Goal: Check status: Check status

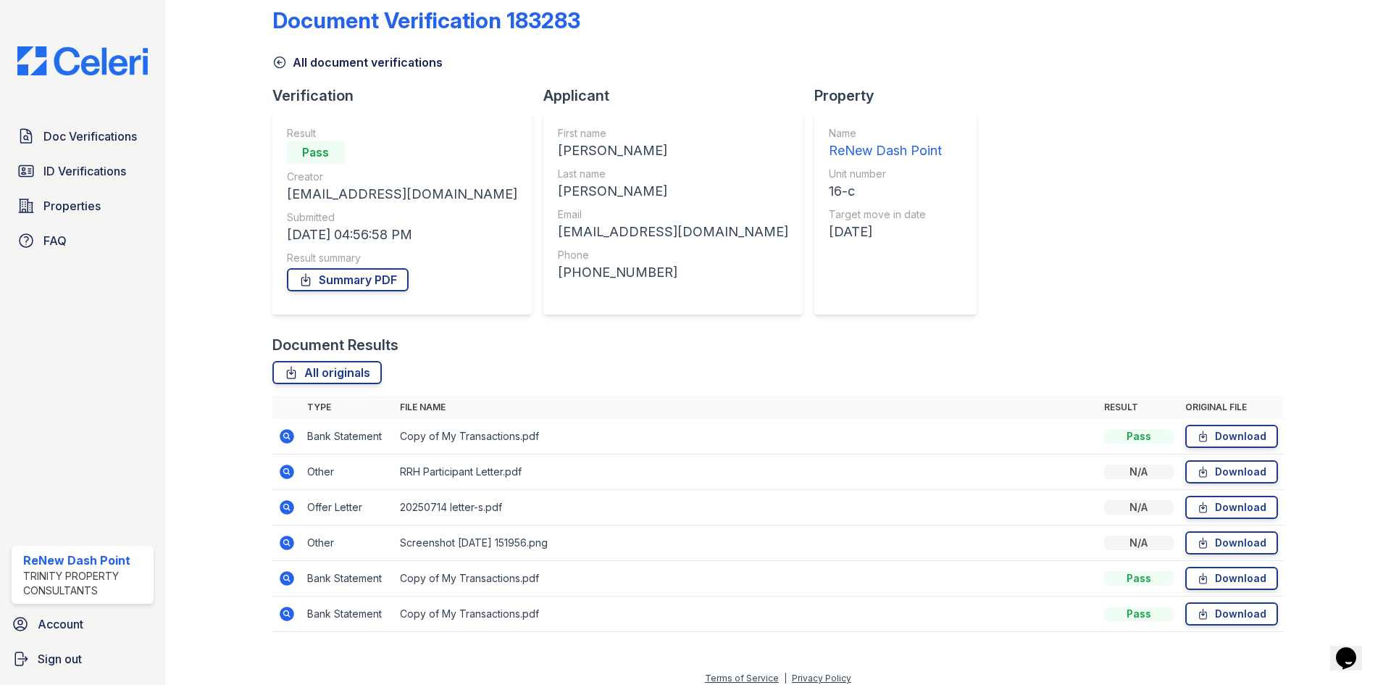
scroll to position [33, 0]
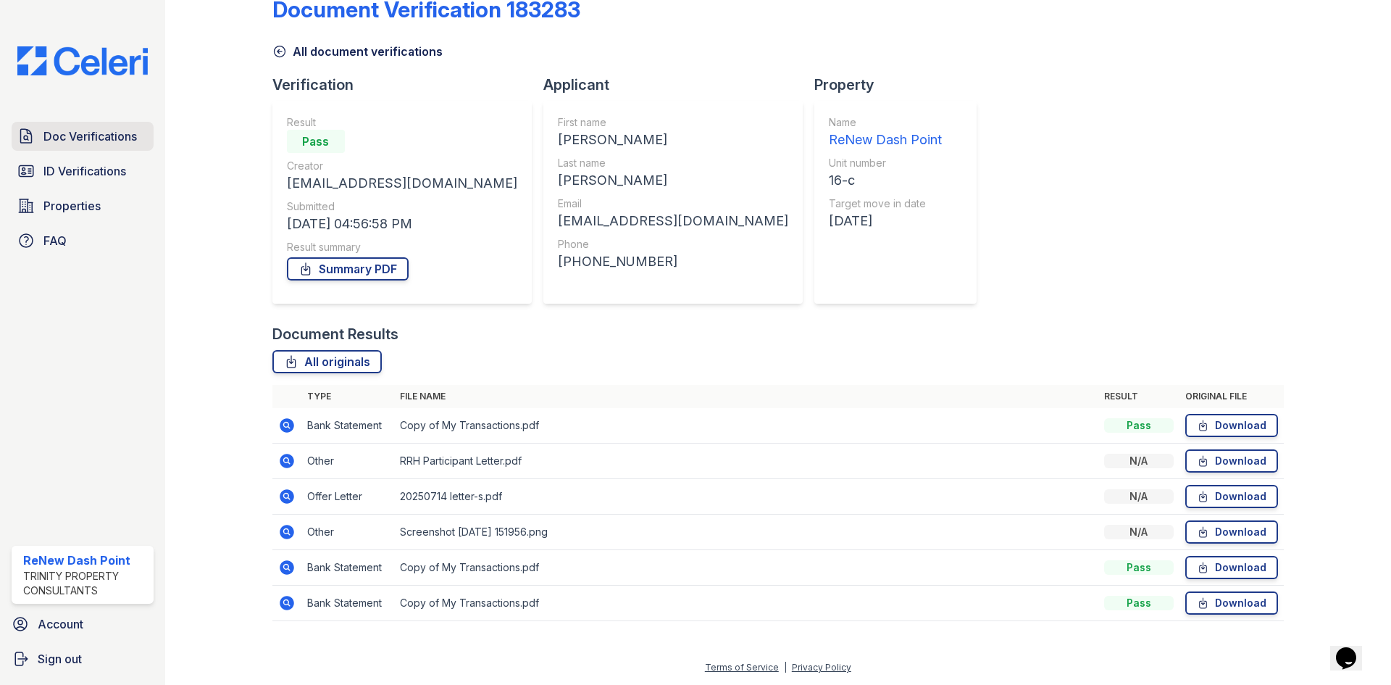
click at [40, 145] on link "Doc Verifications" at bounding box center [83, 136] width 142 height 29
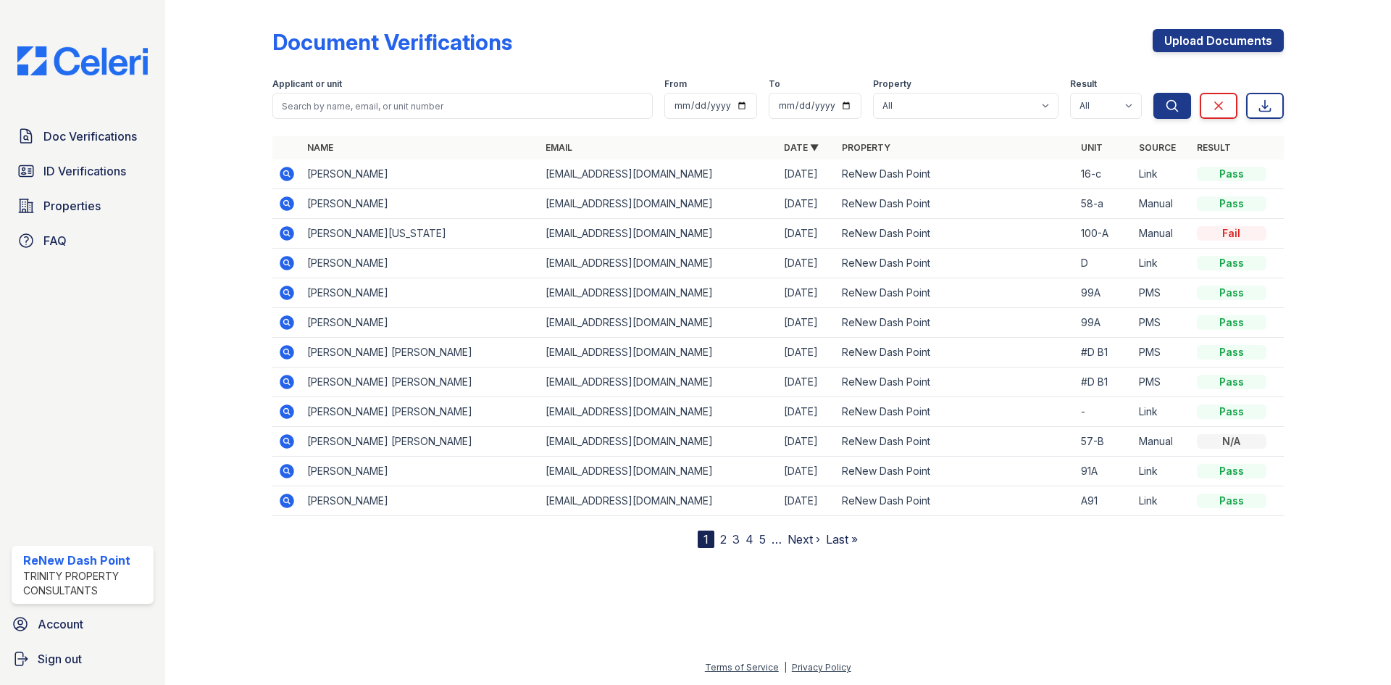
click at [284, 237] on icon at bounding box center [287, 233] width 14 height 14
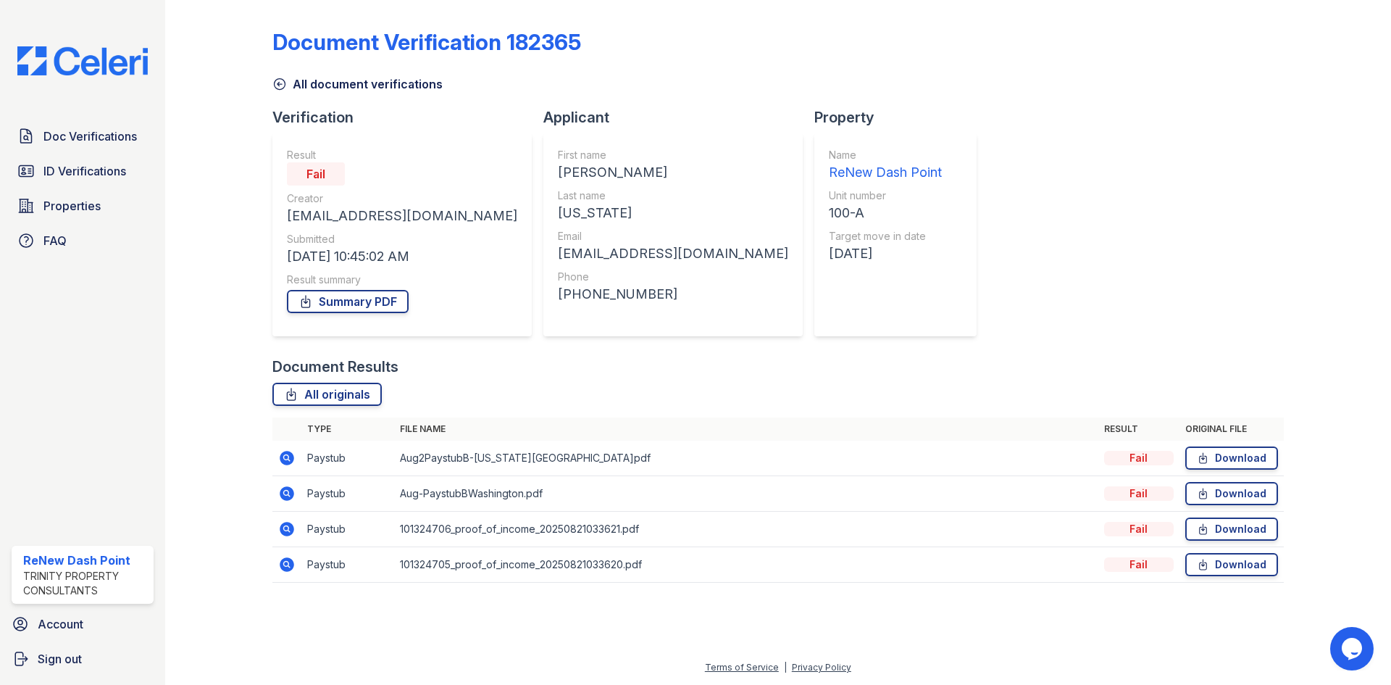
click at [289, 456] on icon at bounding box center [287, 458] width 14 height 14
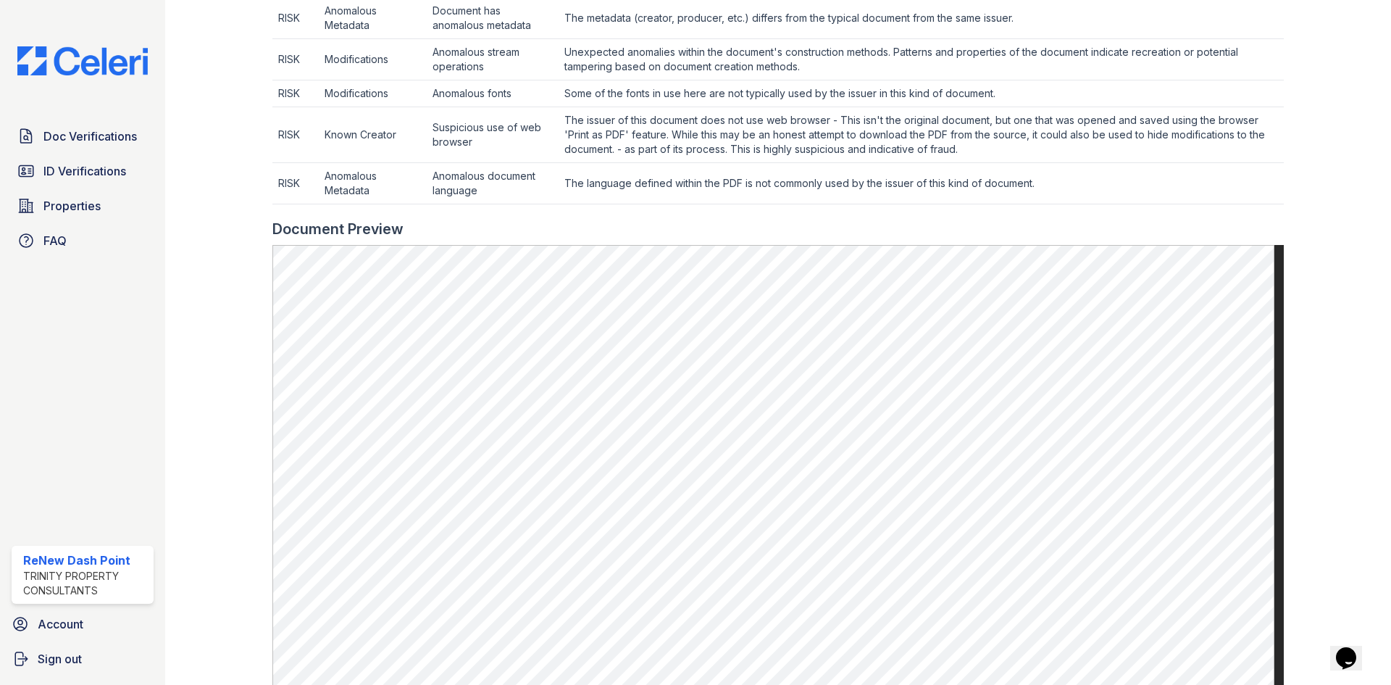
scroll to position [725, 0]
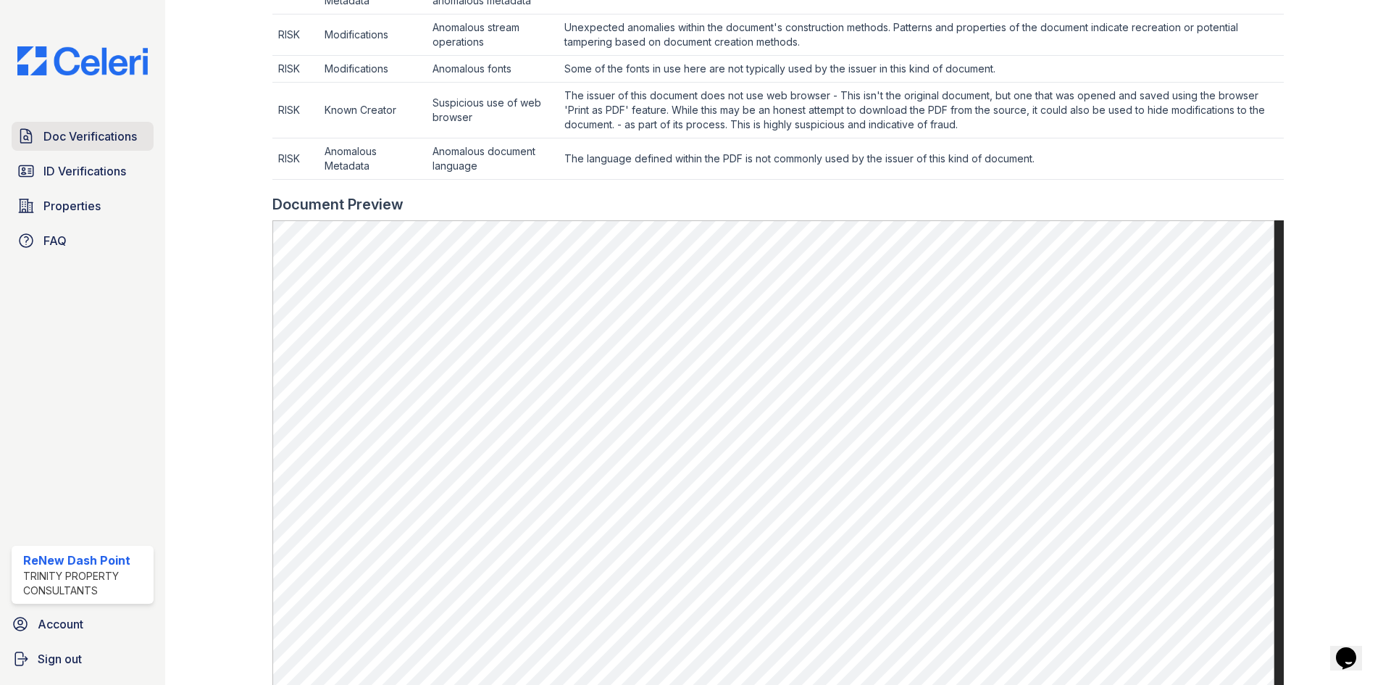
click at [95, 132] on span "Doc Verifications" at bounding box center [89, 136] width 93 height 17
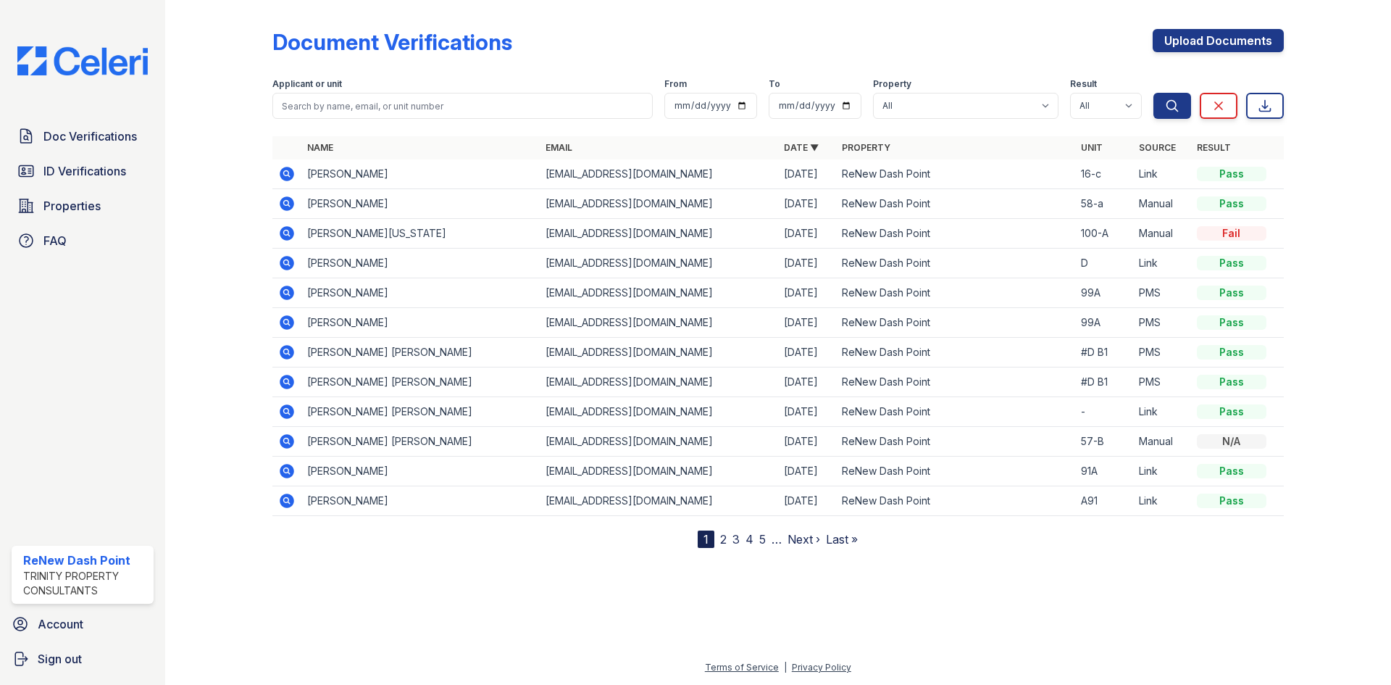
click at [288, 172] on icon at bounding box center [286, 173] width 17 height 17
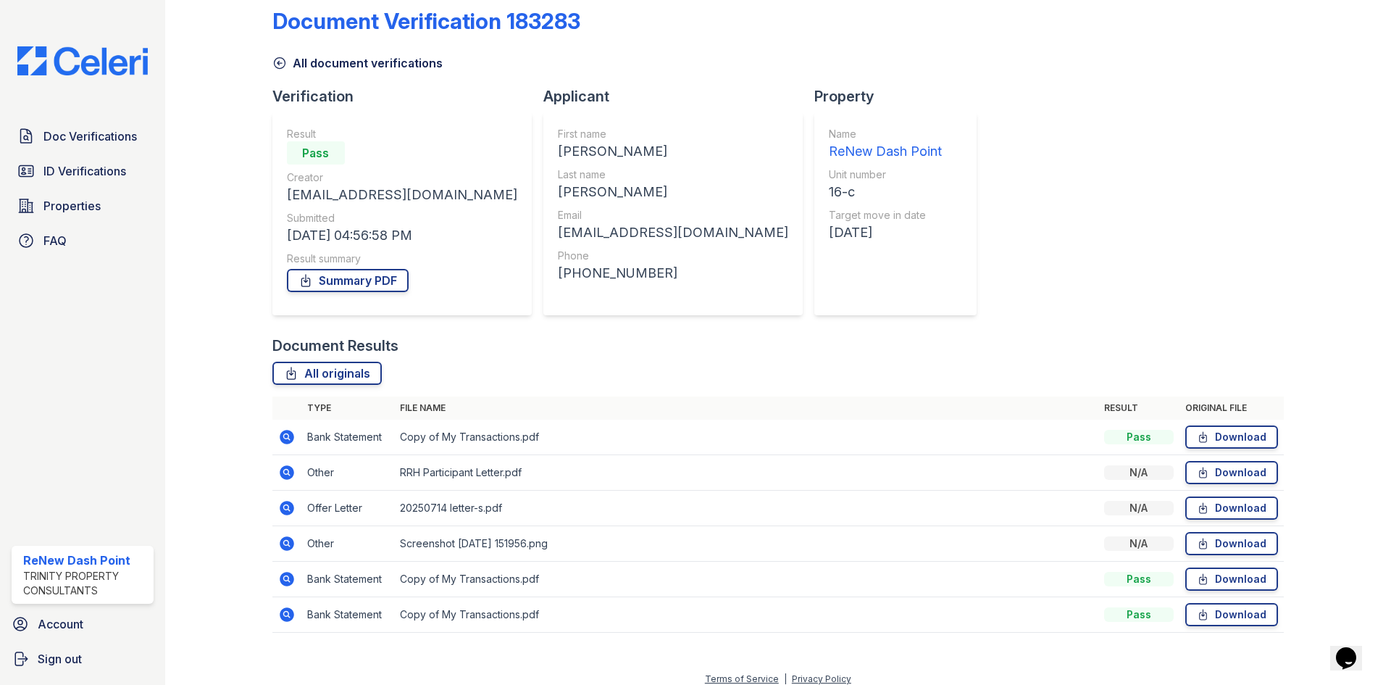
scroll to position [33, 0]
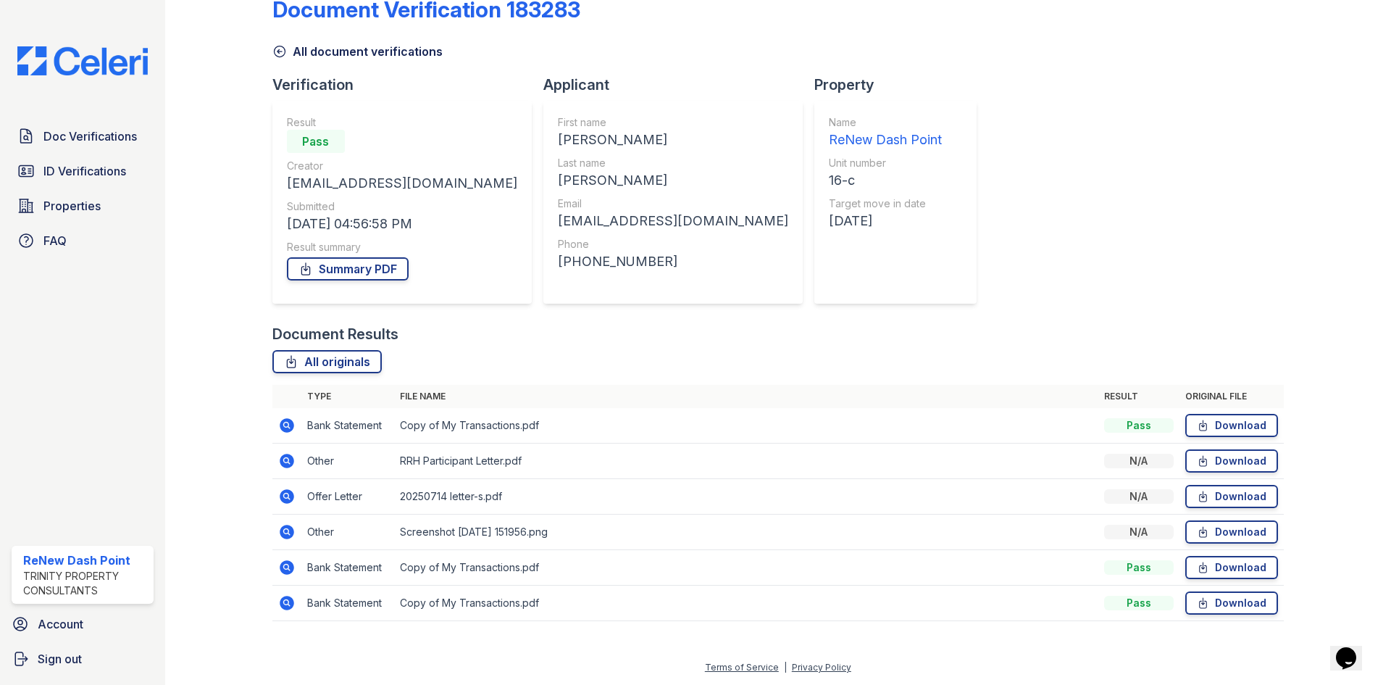
click at [289, 425] on icon at bounding box center [287, 425] width 14 height 14
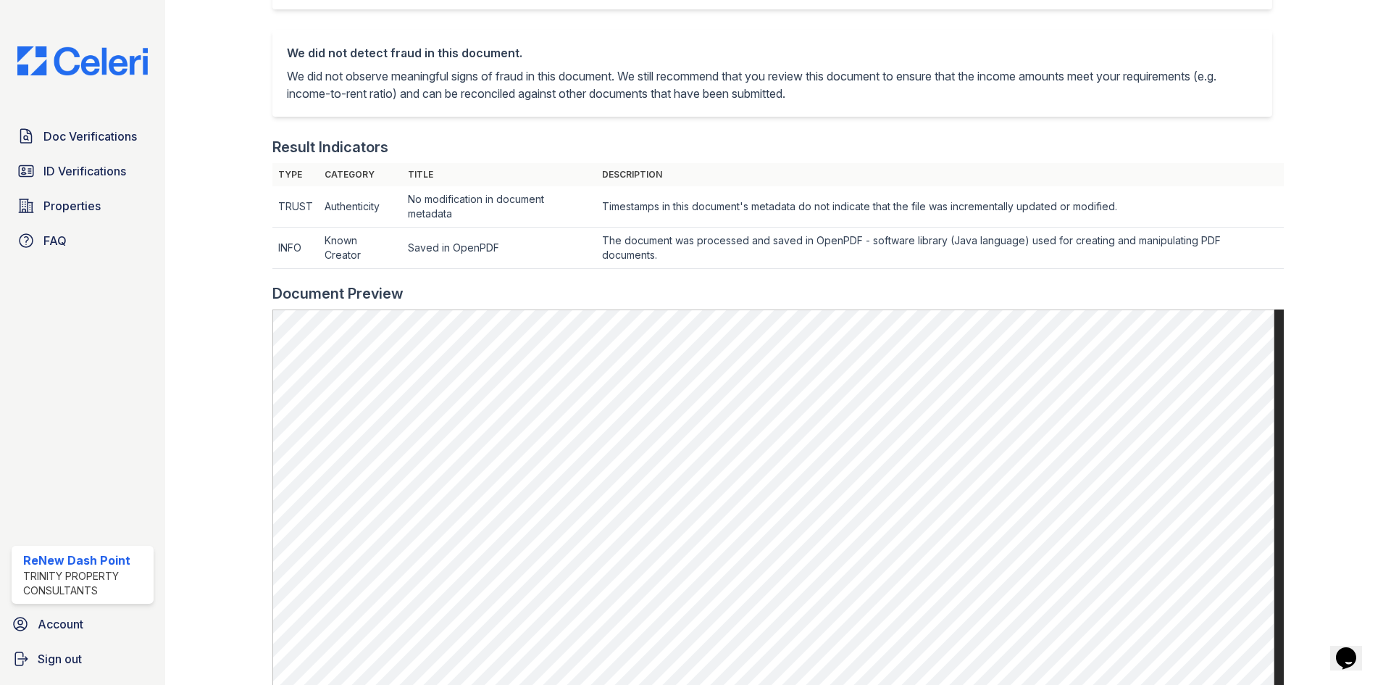
scroll to position [217, 0]
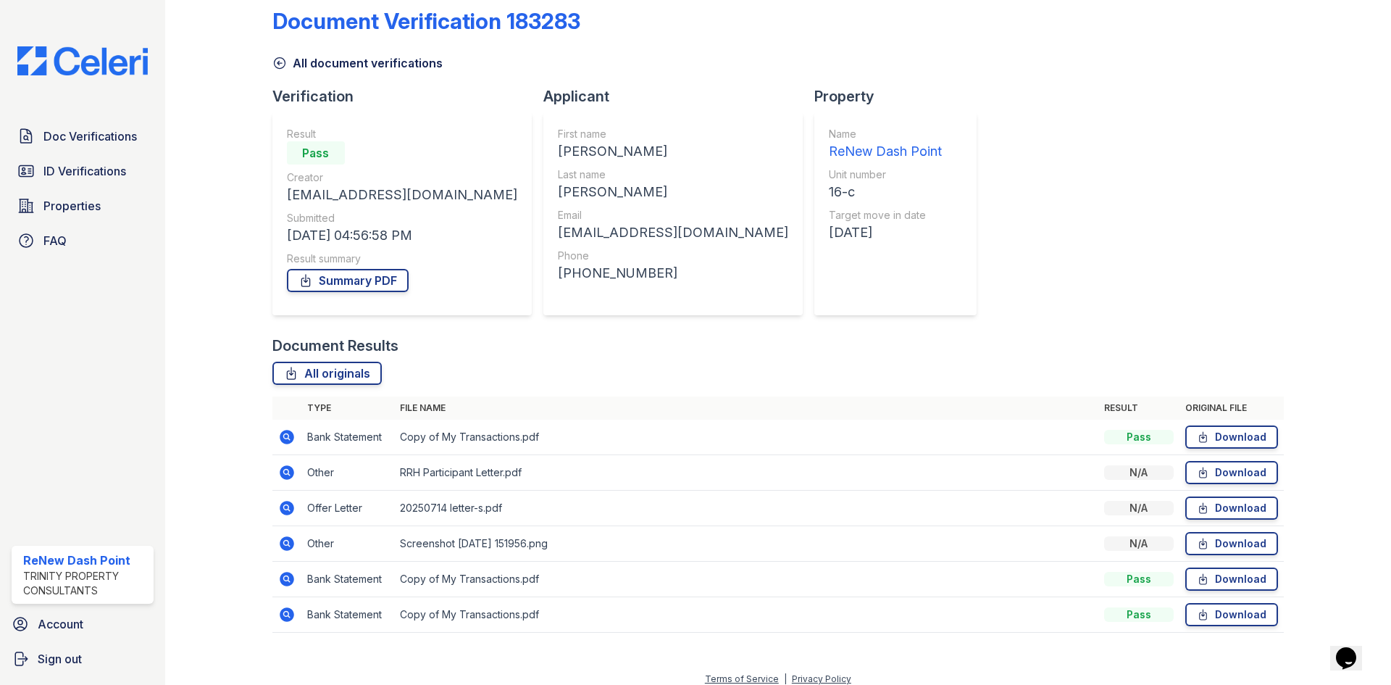
scroll to position [33, 0]
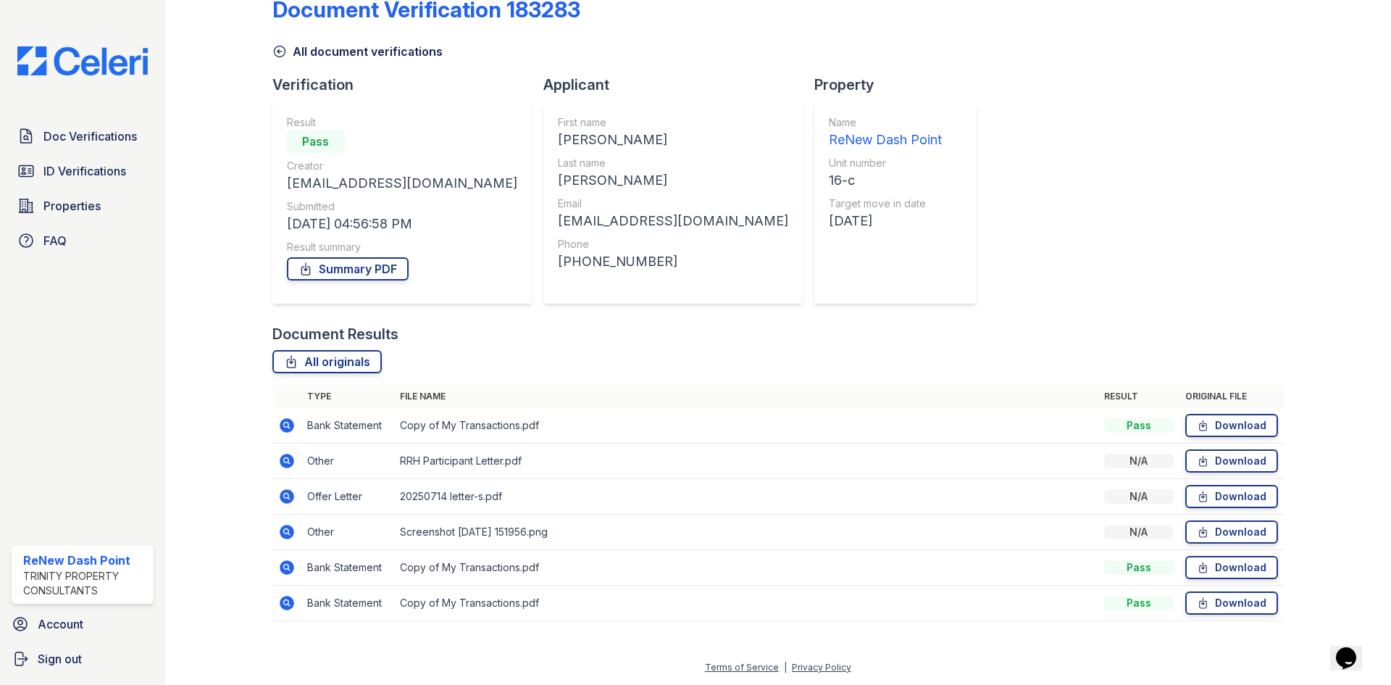
click at [288, 492] on icon at bounding box center [287, 496] width 14 height 14
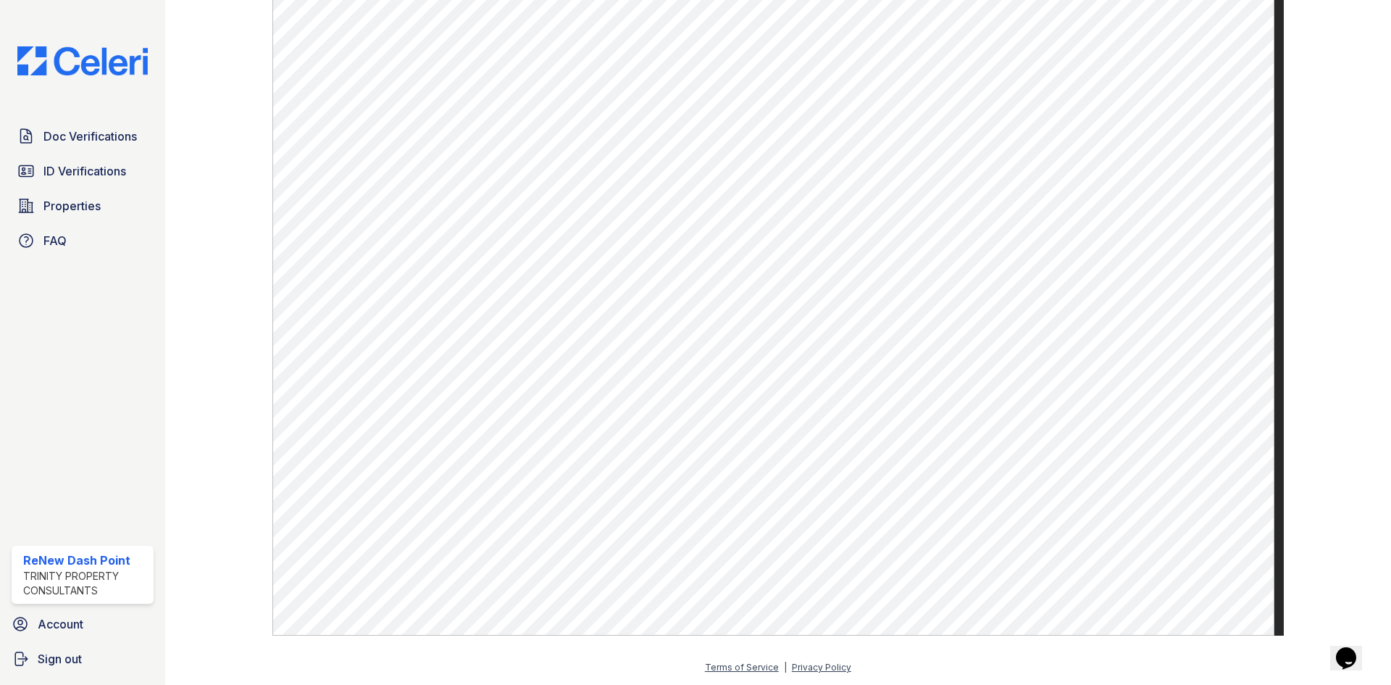
scroll to position [452, 0]
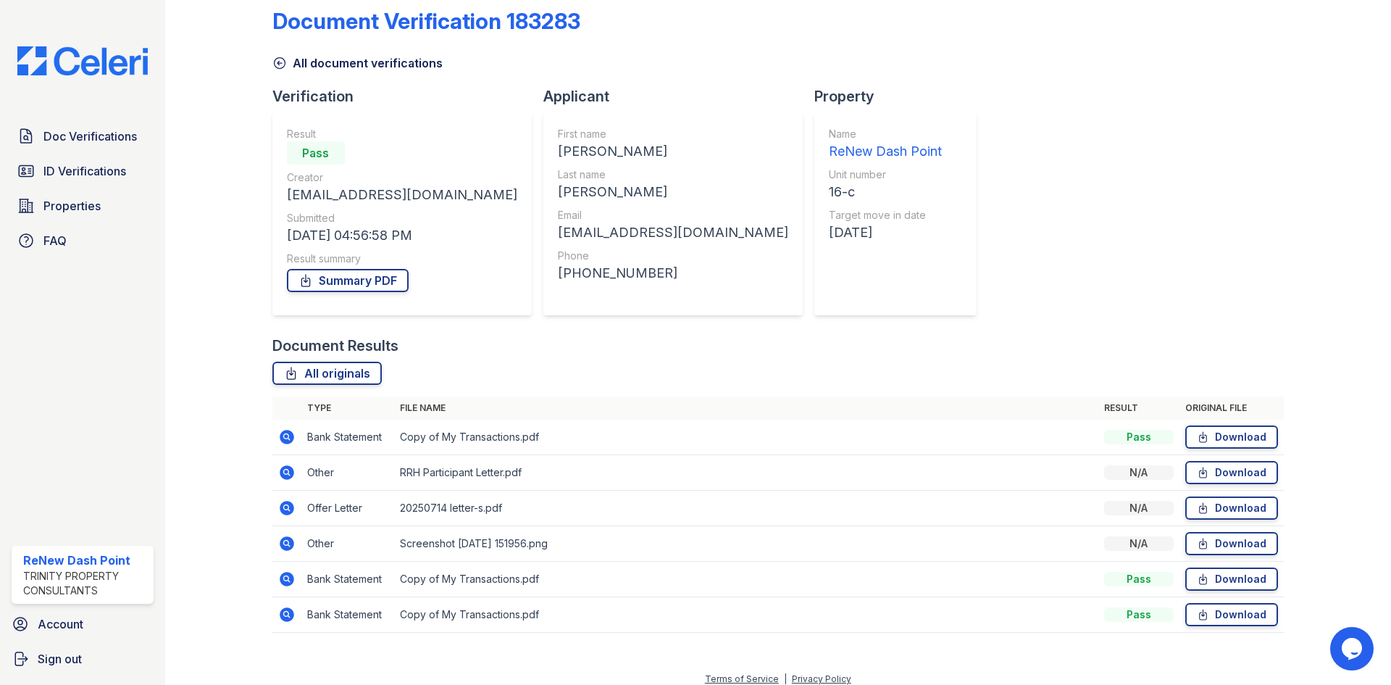
scroll to position [33, 0]
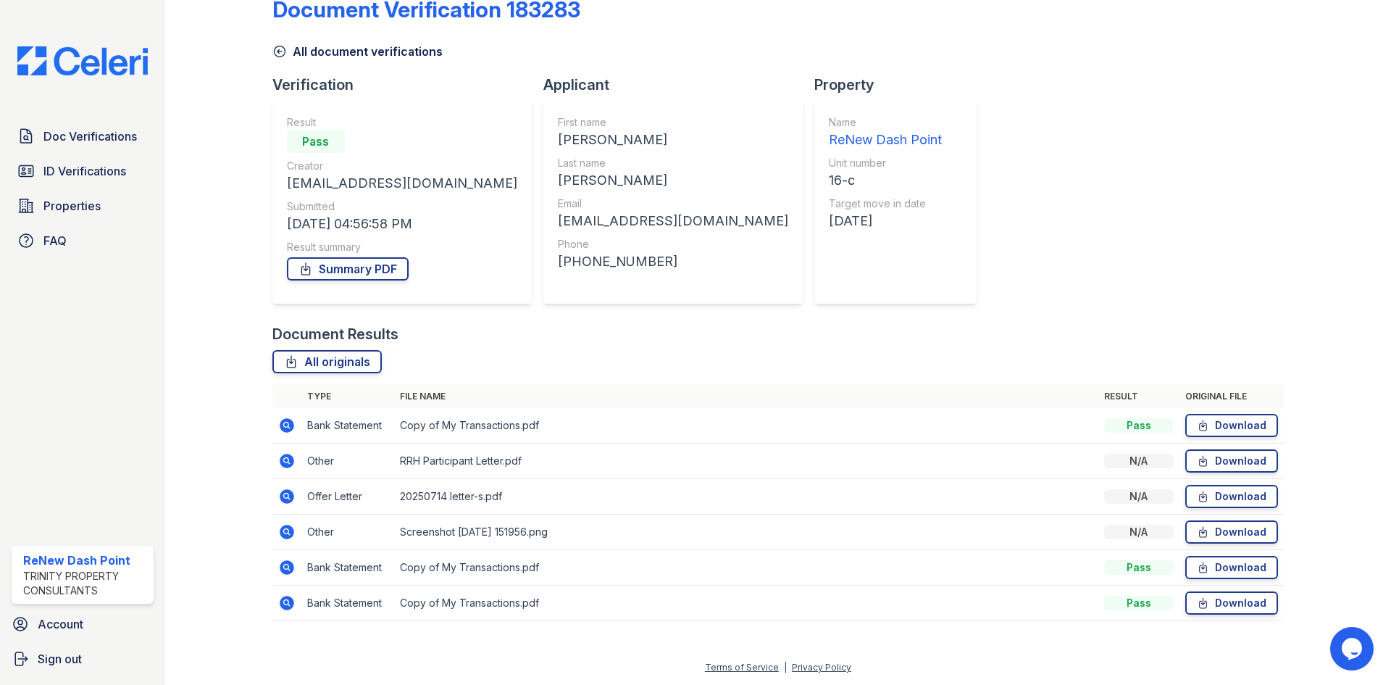
click at [996, 142] on div "Document Verification 183283 All document verifications Verification Result Pas…" at bounding box center [777, 304] width 1011 height 662
click at [283, 423] on icon at bounding box center [286, 425] width 17 height 17
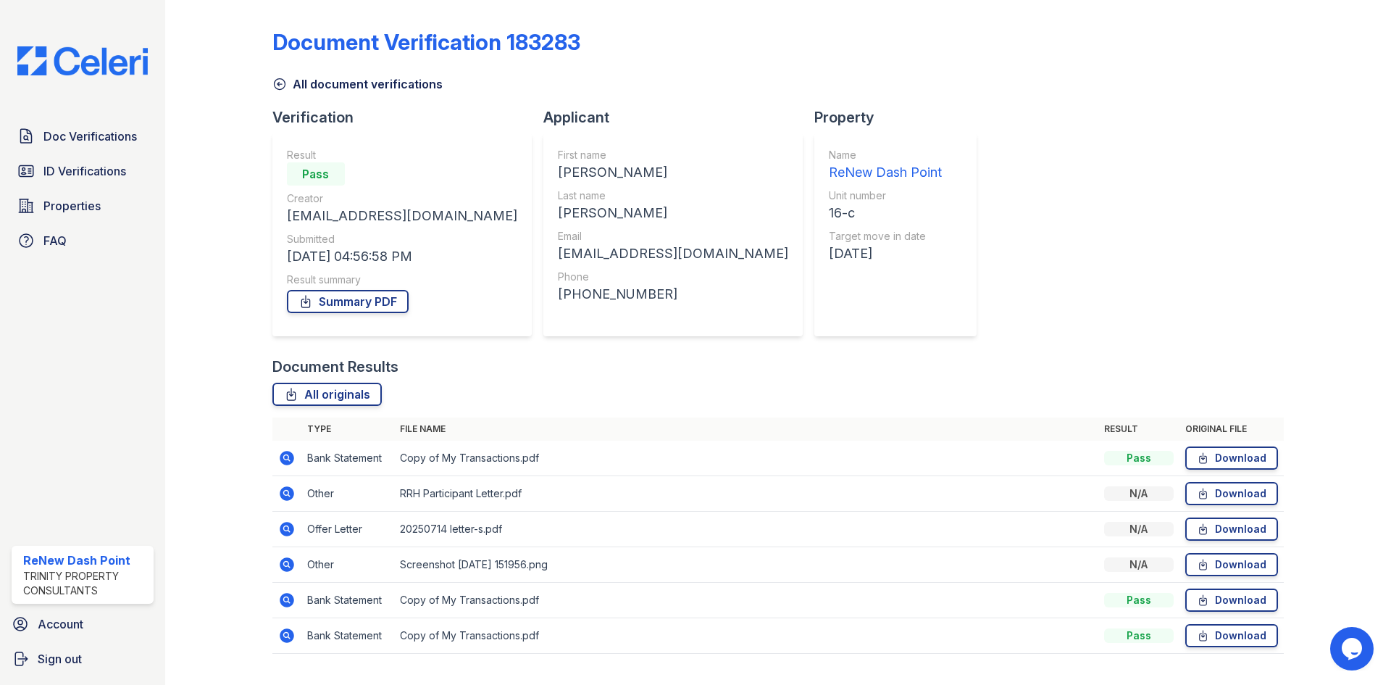
scroll to position [33, 0]
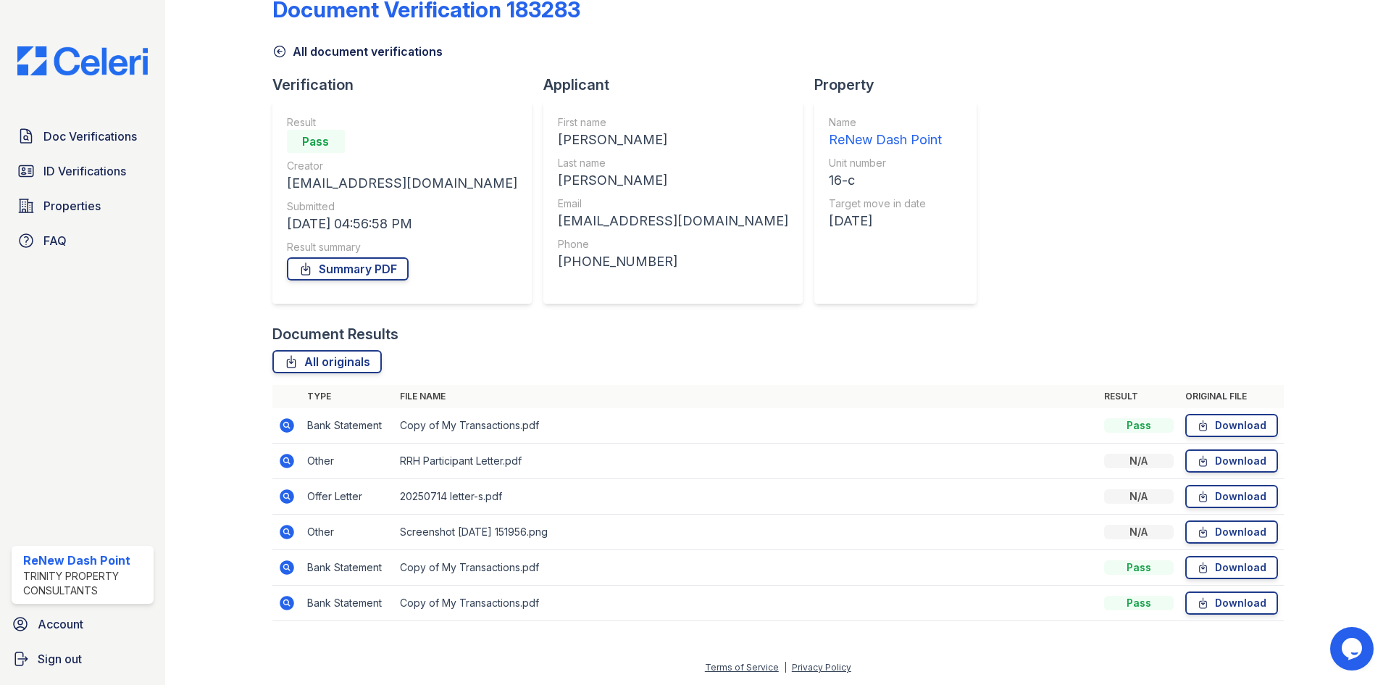
click at [1064, 234] on div "Document Verification 183283 All document verifications Verification Result Pas…" at bounding box center [777, 304] width 1011 height 662
click at [1122, 311] on div "Document Verification 183283 All document verifications Verification Result Pas…" at bounding box center [777, 304] width 1011 height 662
click at [1090, 259] on div "Document Verification 183283 All document verifications Verification Result Pas…" at bounding box center [777, 304] width 1011 height 662
click at [1052, 28] on div "Document Verification 183283" at bounding box center [777, 15] width 1011 height 38
click at [86, 182] on link "ID Verifications" at bounding box center [83, 170] width 142 height 29
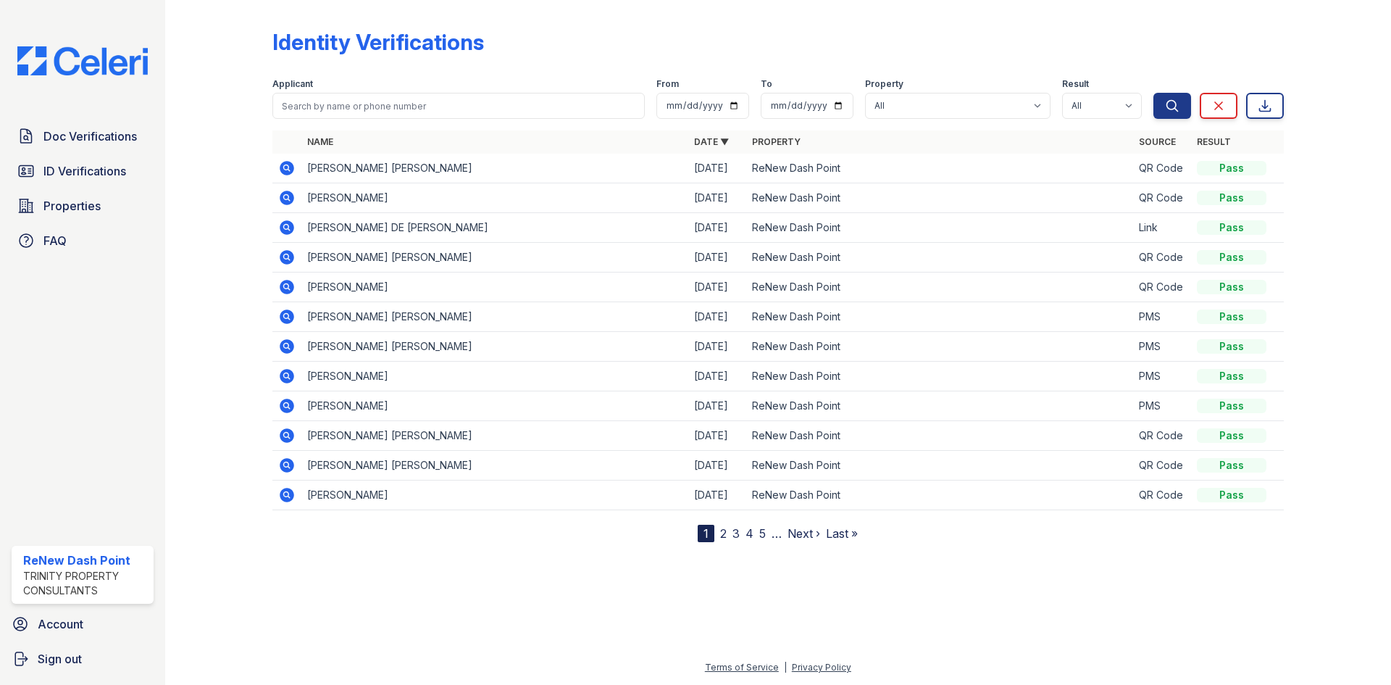
click at [788, 61] on div "Identity Verifications" at bounding box center [777, 48] width 1011 height 38
click at [70, 129] on span "Doc Verifications" at bounding box center [89, 136] width 93 height 17
